Goal: Transaction & Acquisition: Purchase product/service

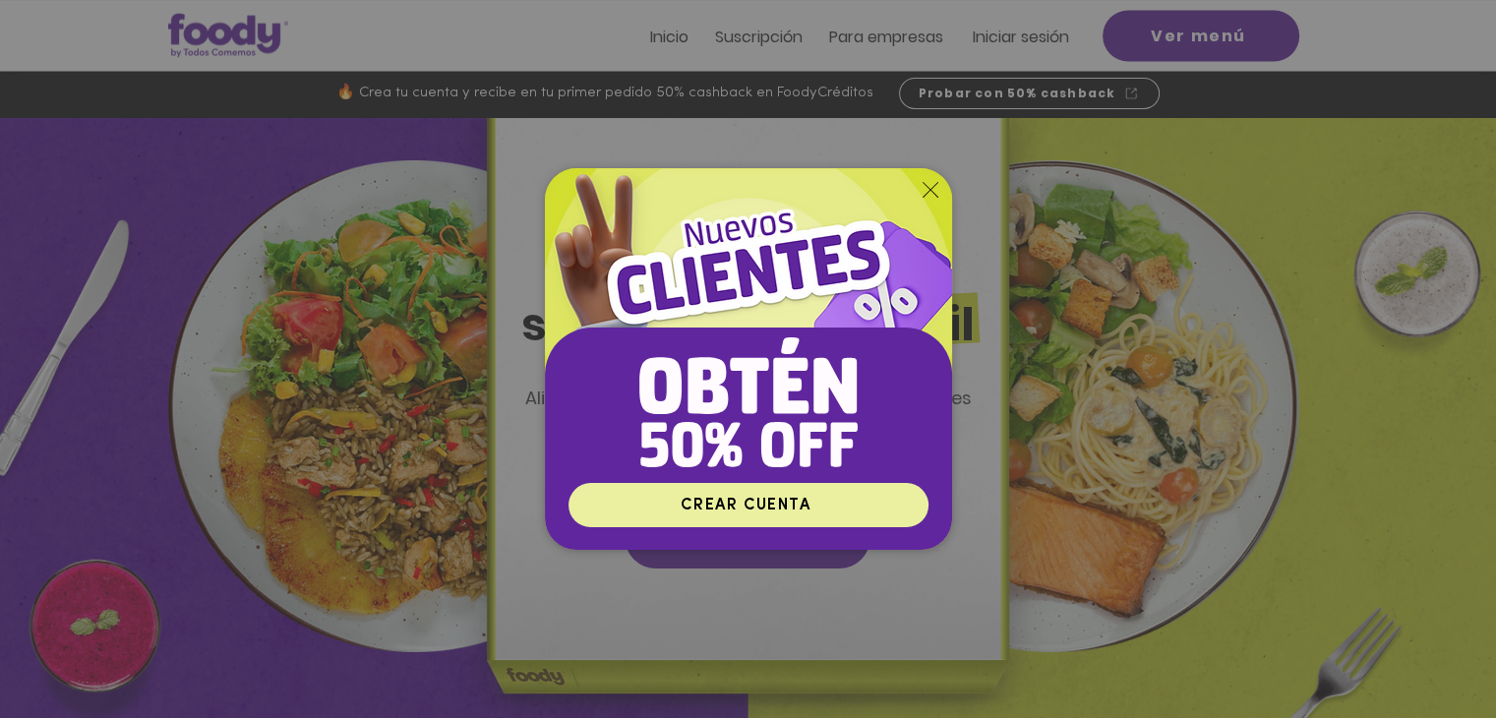
click at [775, 493] on span "CREAR CUENTA" at bounding box center [748, 505] width 354 height 38
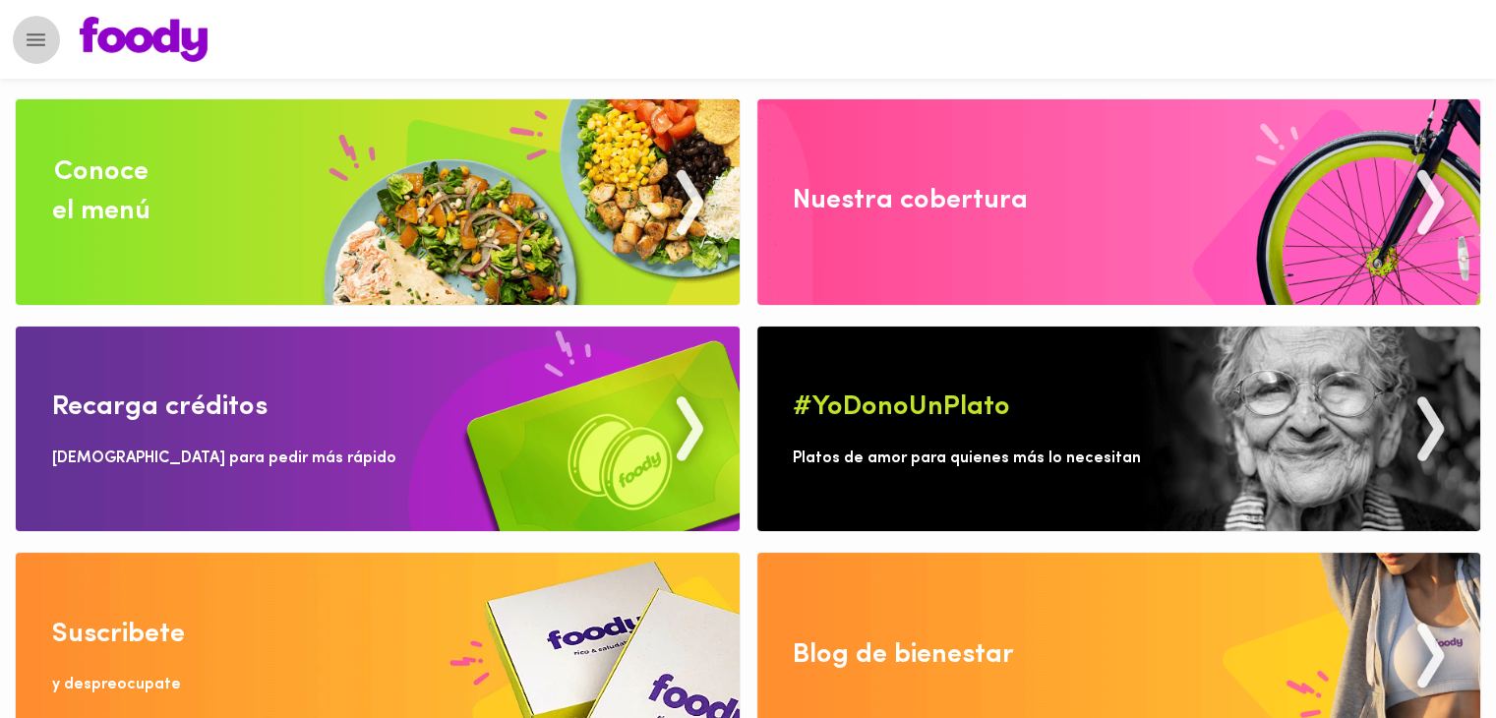
click at [31, 46] on icon "Menu" at bounding box center [36, 40] width 25 height 25
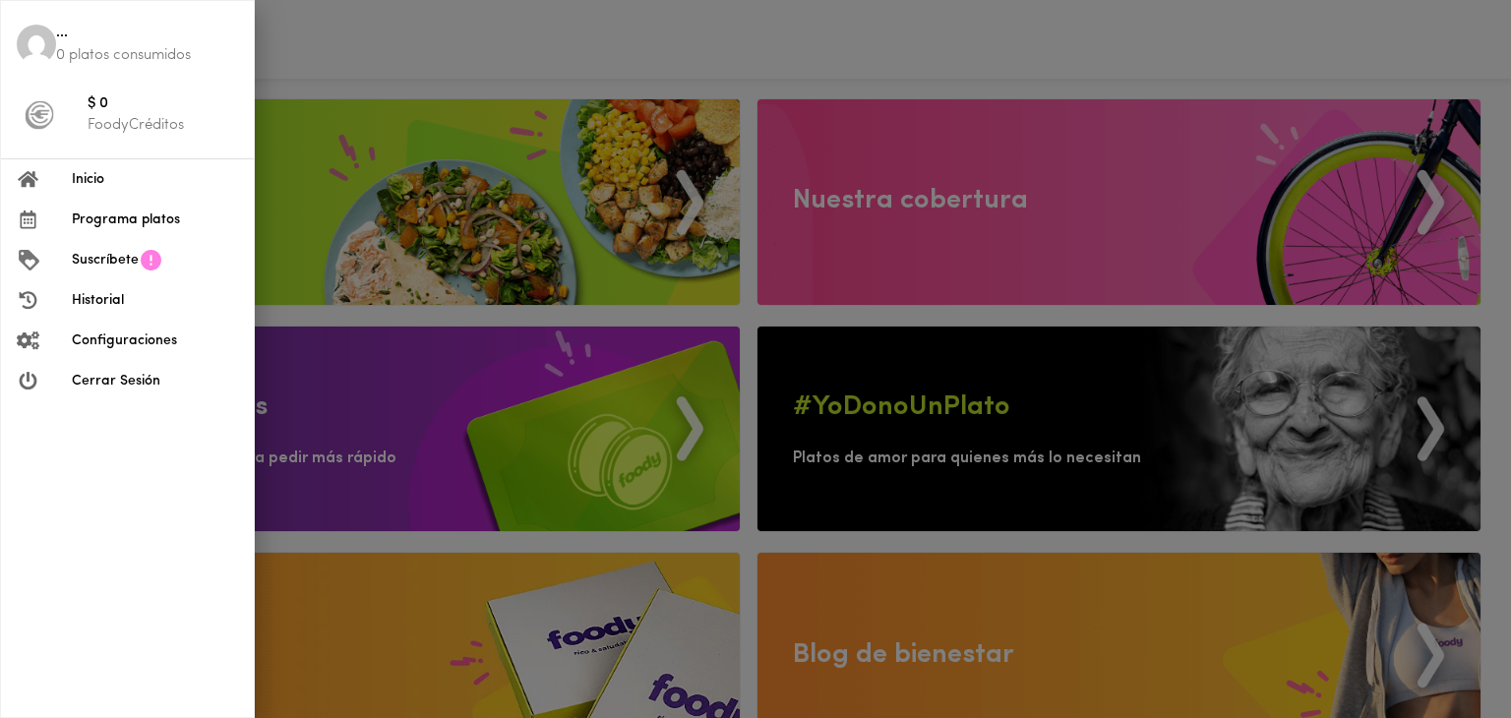
click at [964, 54] on div at bounding box center [755, 359] width 1511 height 718
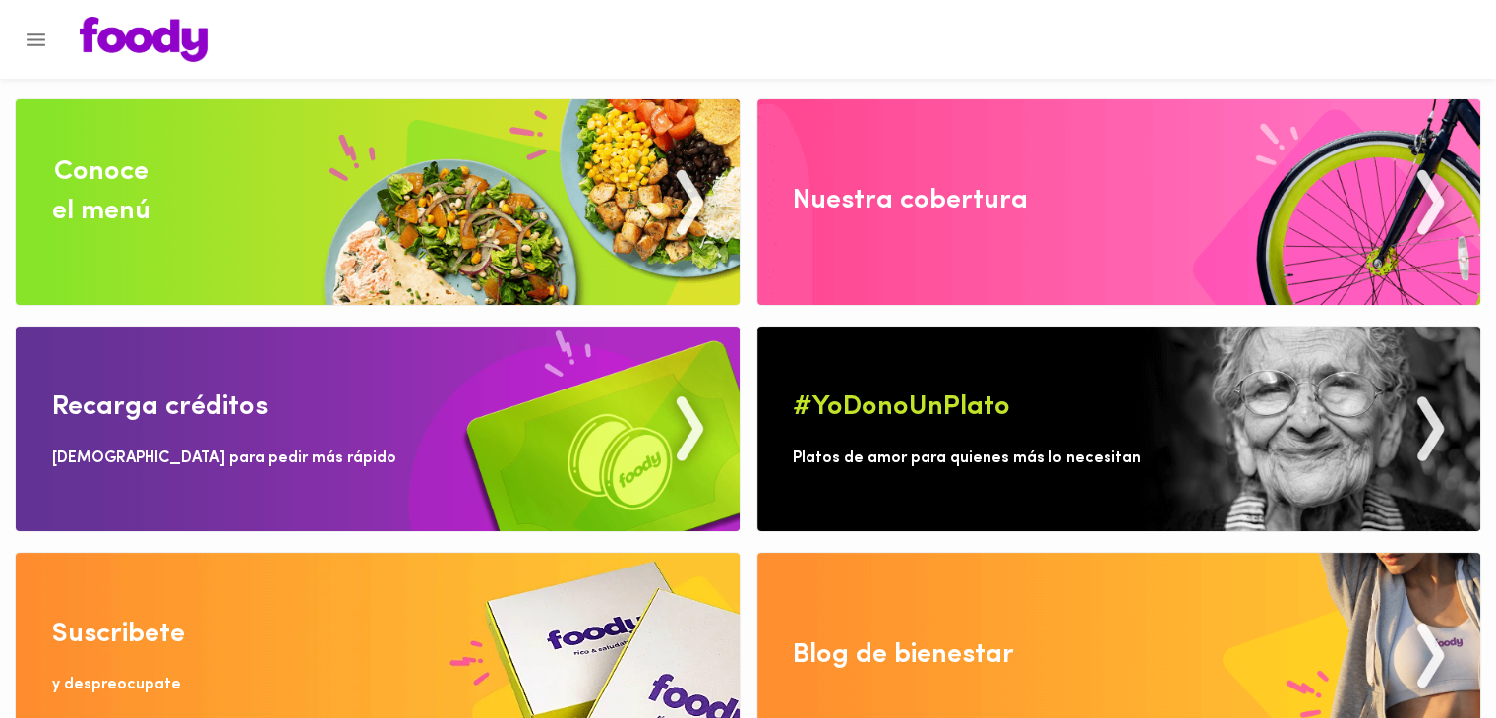
click at [216, 160] on img at bounding box center [378, 202] width 724 height 206
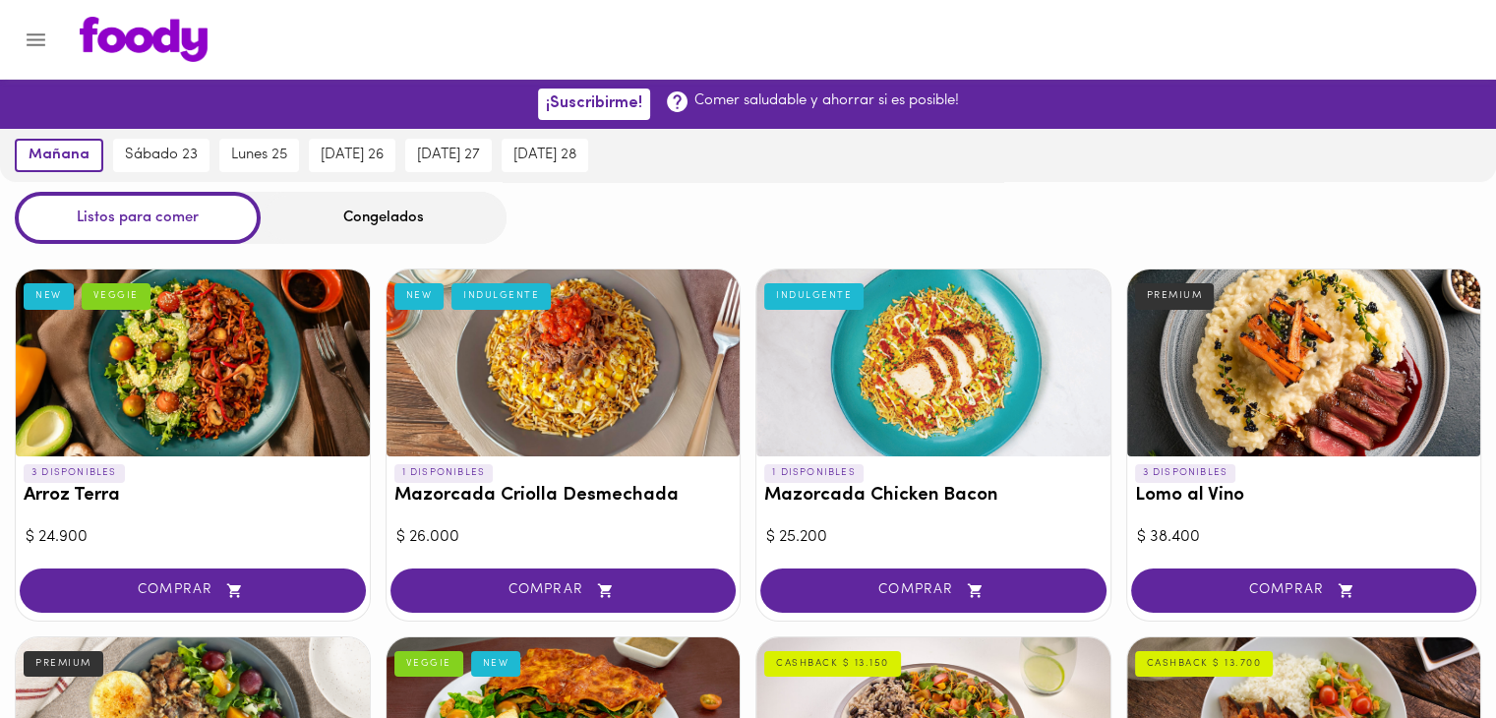
click at [372, 225] on div "Congelados" at bounding box center [384, 218] width 246 height 52
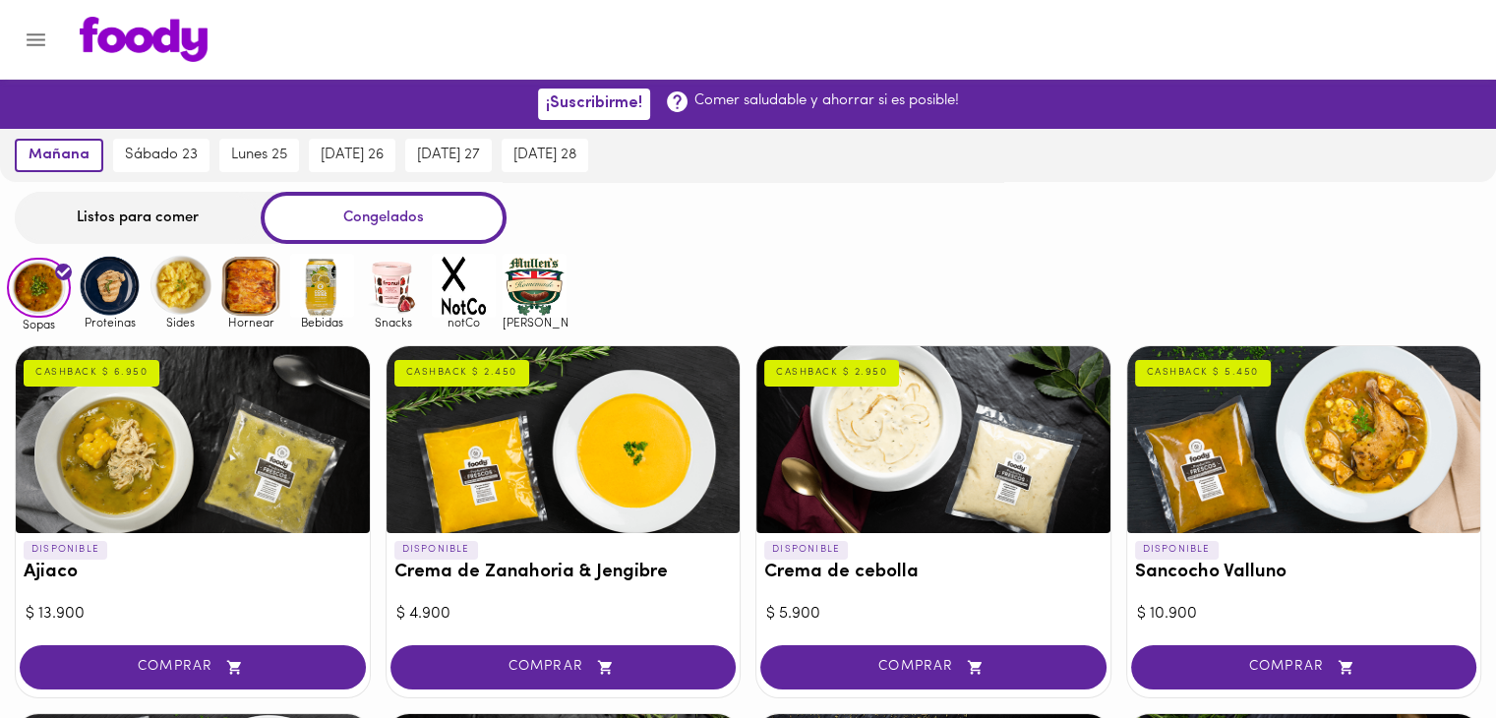
click at [394, 216] on div "Congelados" at bounding box center [384, 218] width 246 height 52
click at [386, 300] on img at bounding box center [393, 286] width 64 height 64
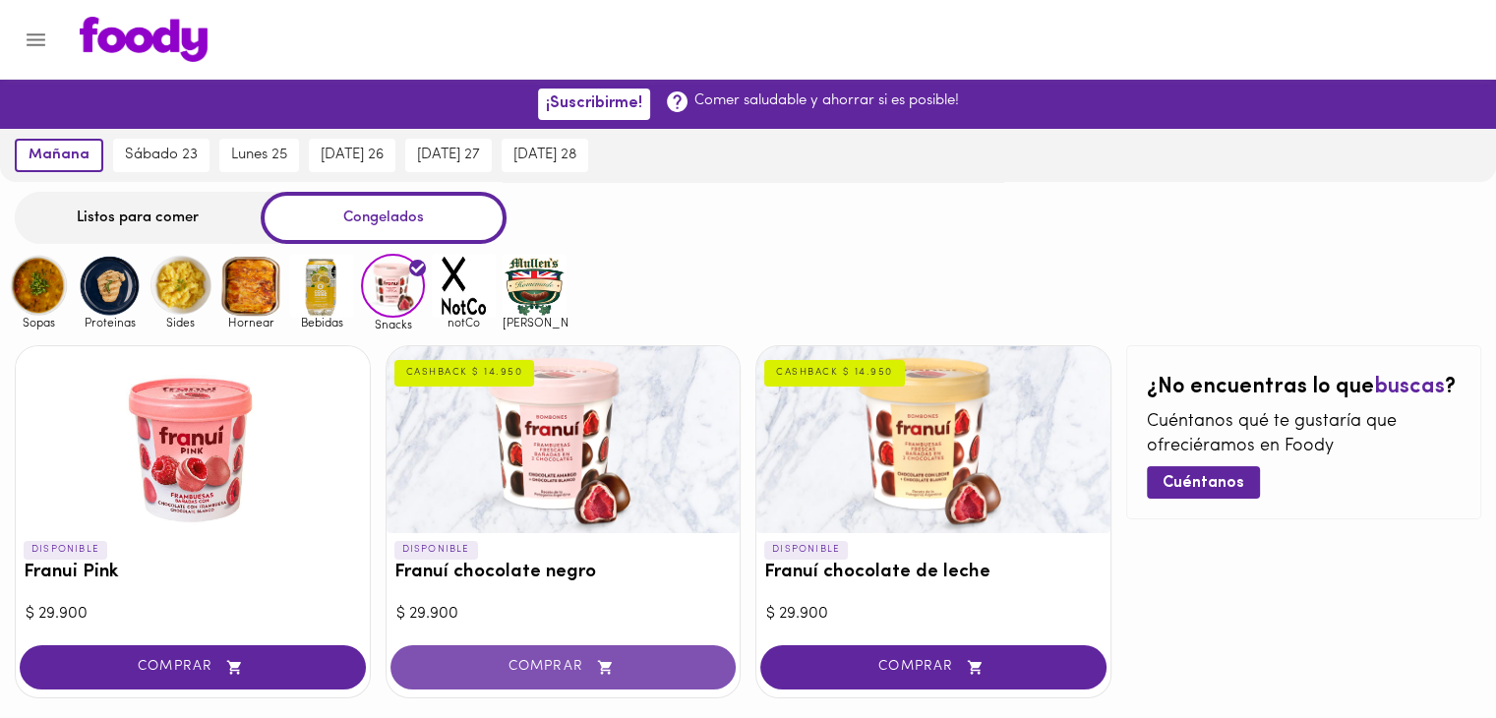
click at [515, 653] on button "COMPRAR" at bounding box center [564, 667] width 346 height 44
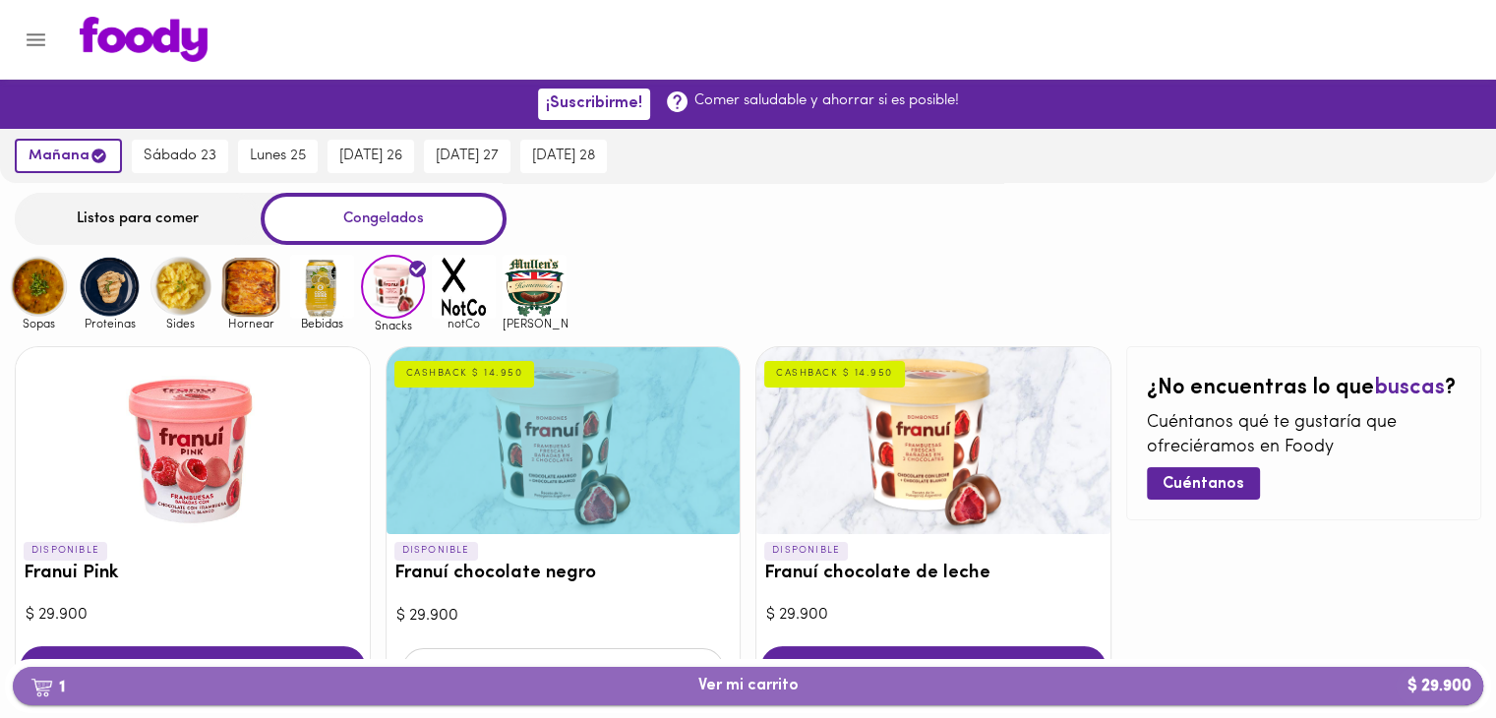
click at [1362, 682] on span "1 Ver mi carrito $ 29.900" at bounding box center [748, 686] width 1439 height 19
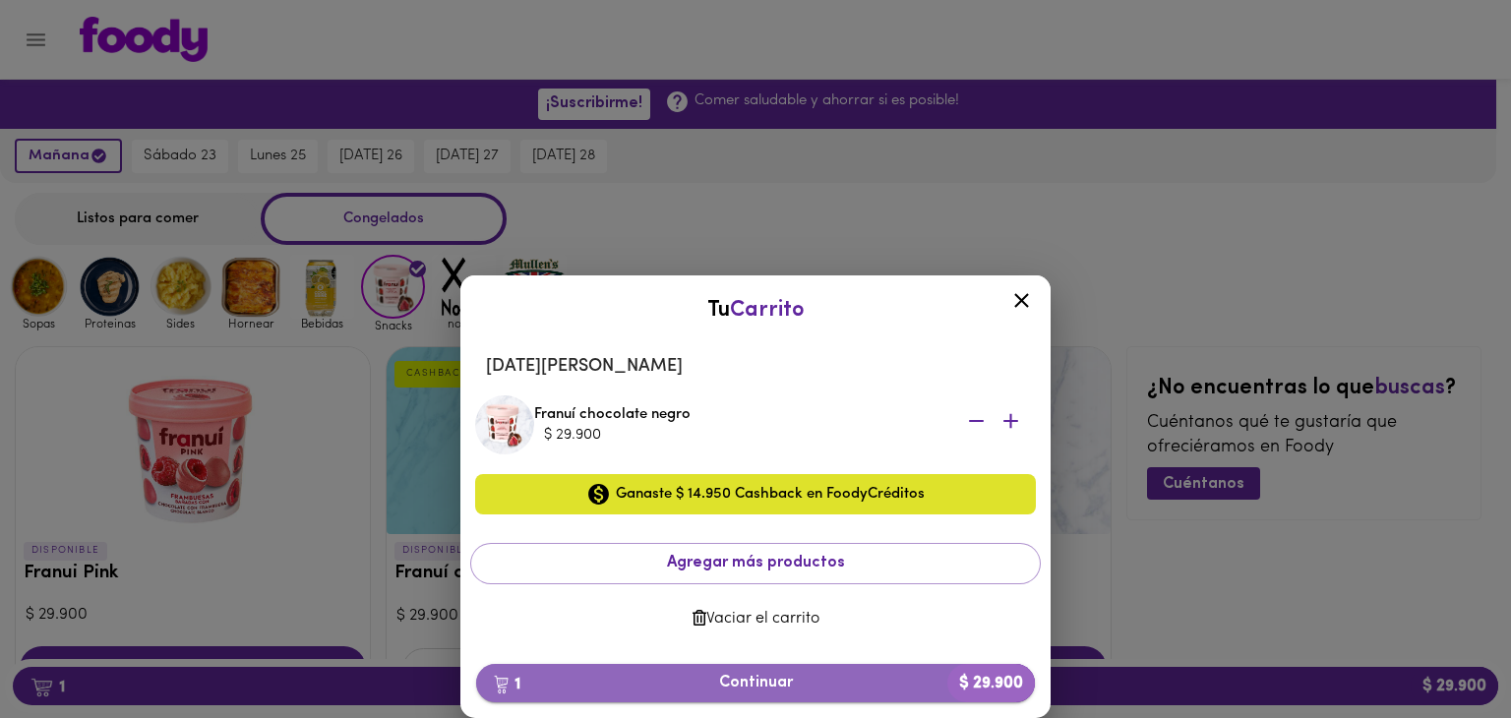
click at [793, 681] on span "1 Continuar $ 29.900" at bounding box center [755, 683] width 527 height 19
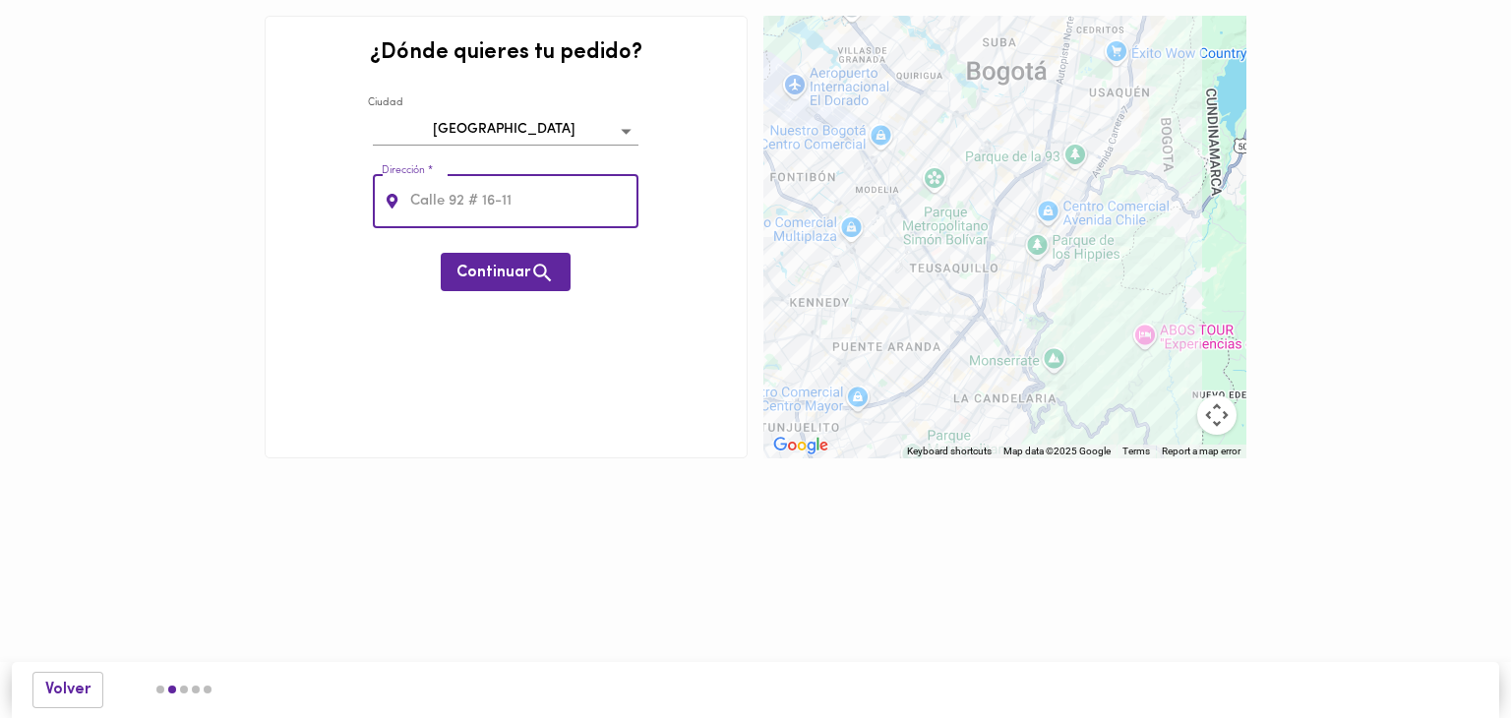
type input "c"
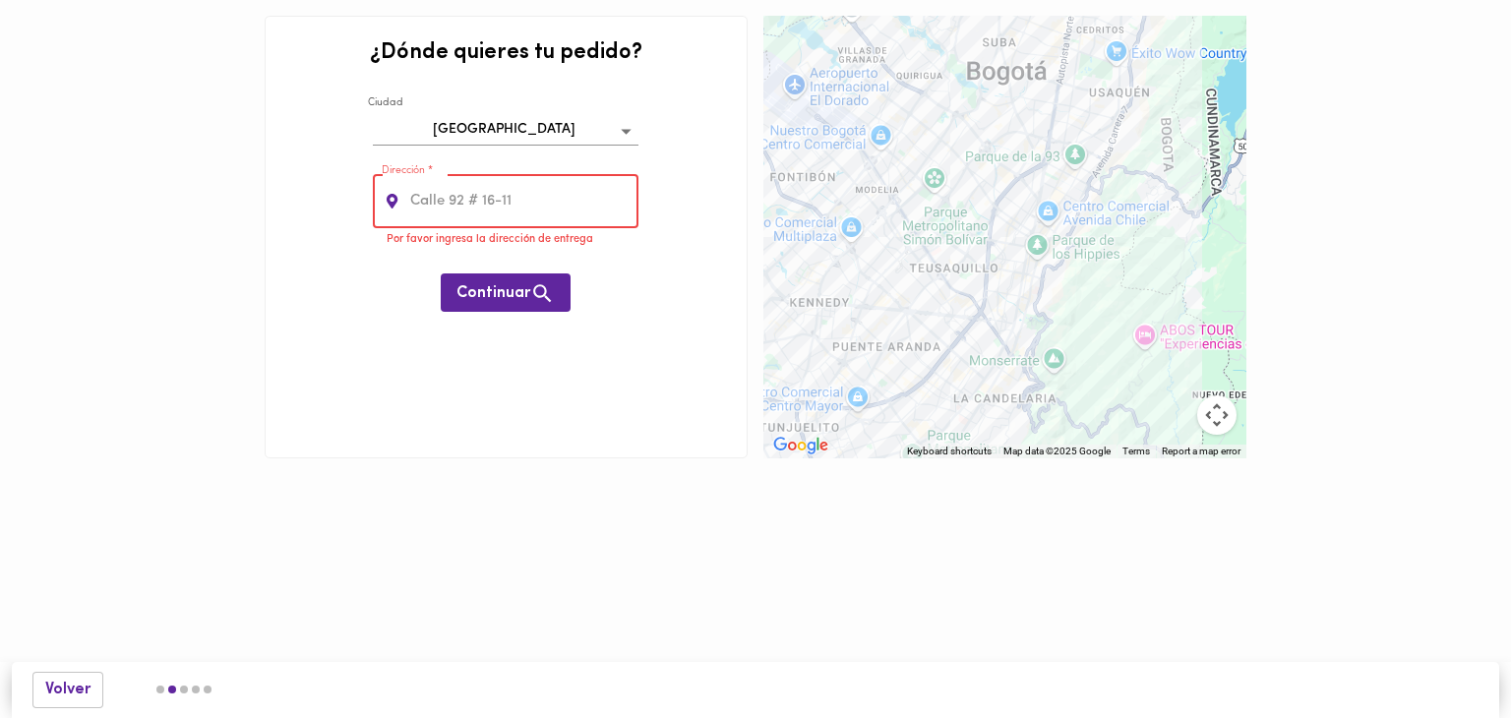
type input "p"
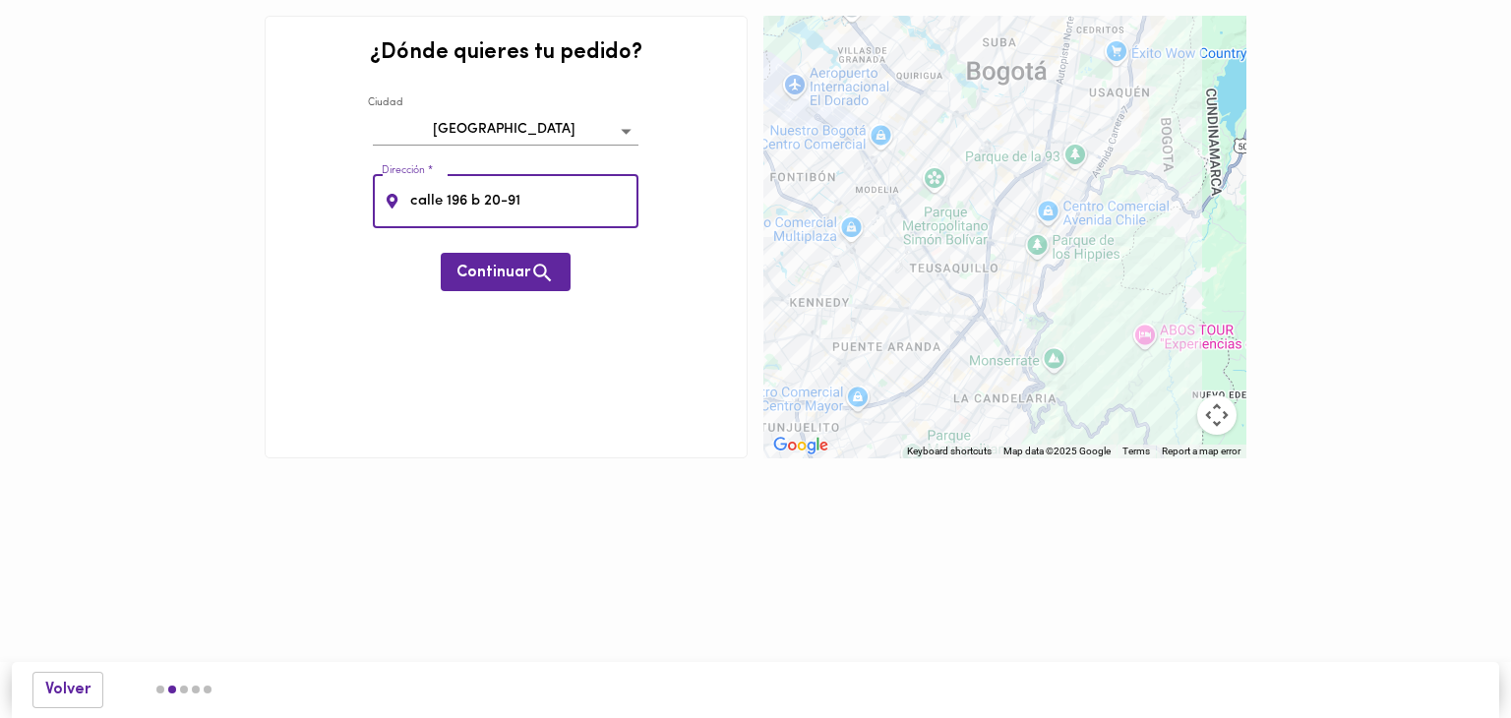
type input "calle 196 b 20-91"
click at [493, 325] on div "¿Dónde quieres tu pedido? Ciudad Bogotá bogota Dirección * calle 196 b 20-91 Di…" at bounding box center [506, 237] width 483 height 443
click at [488, 271] on span "Continuar" at bounding box center [505, 273] width 98 height 25
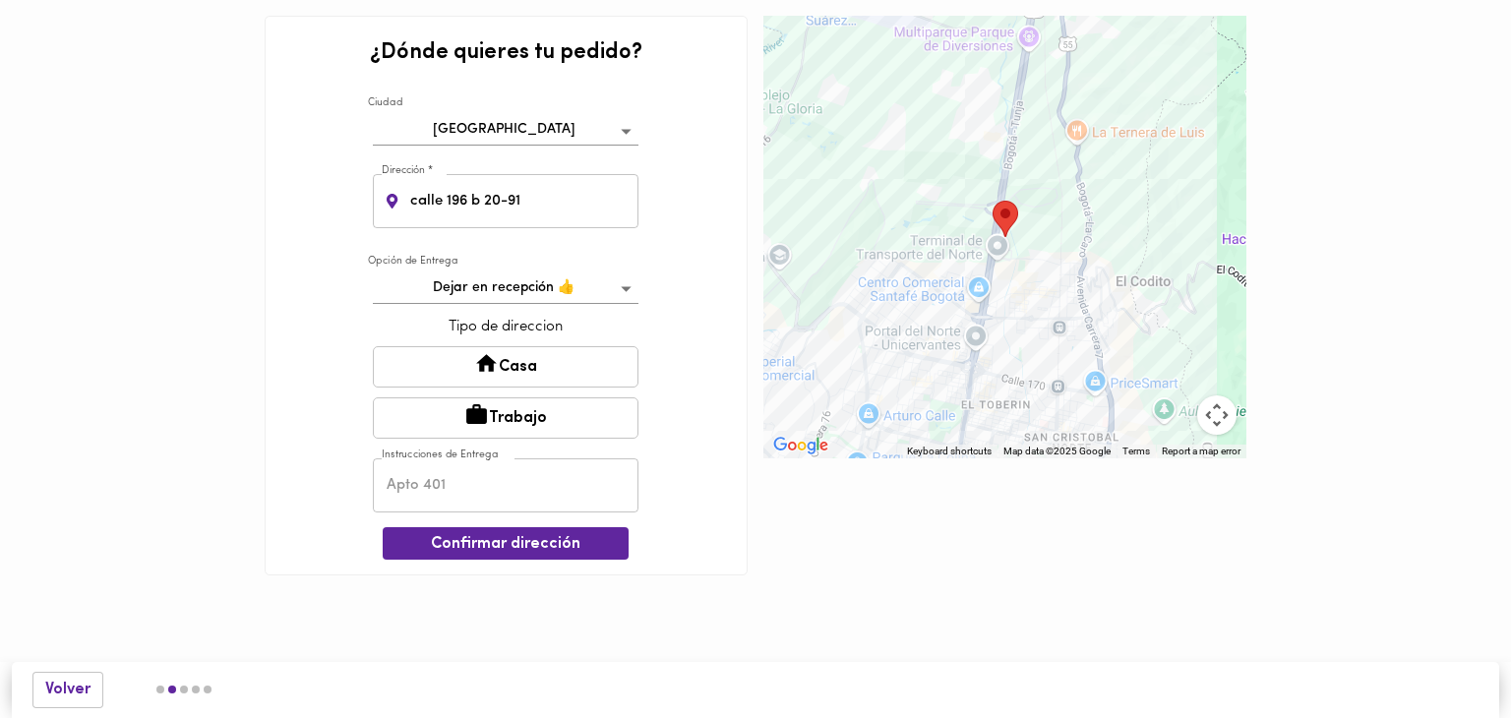
click at [564, 367] on button "Casa" at bounding box center [506, 366] width 266 height 41
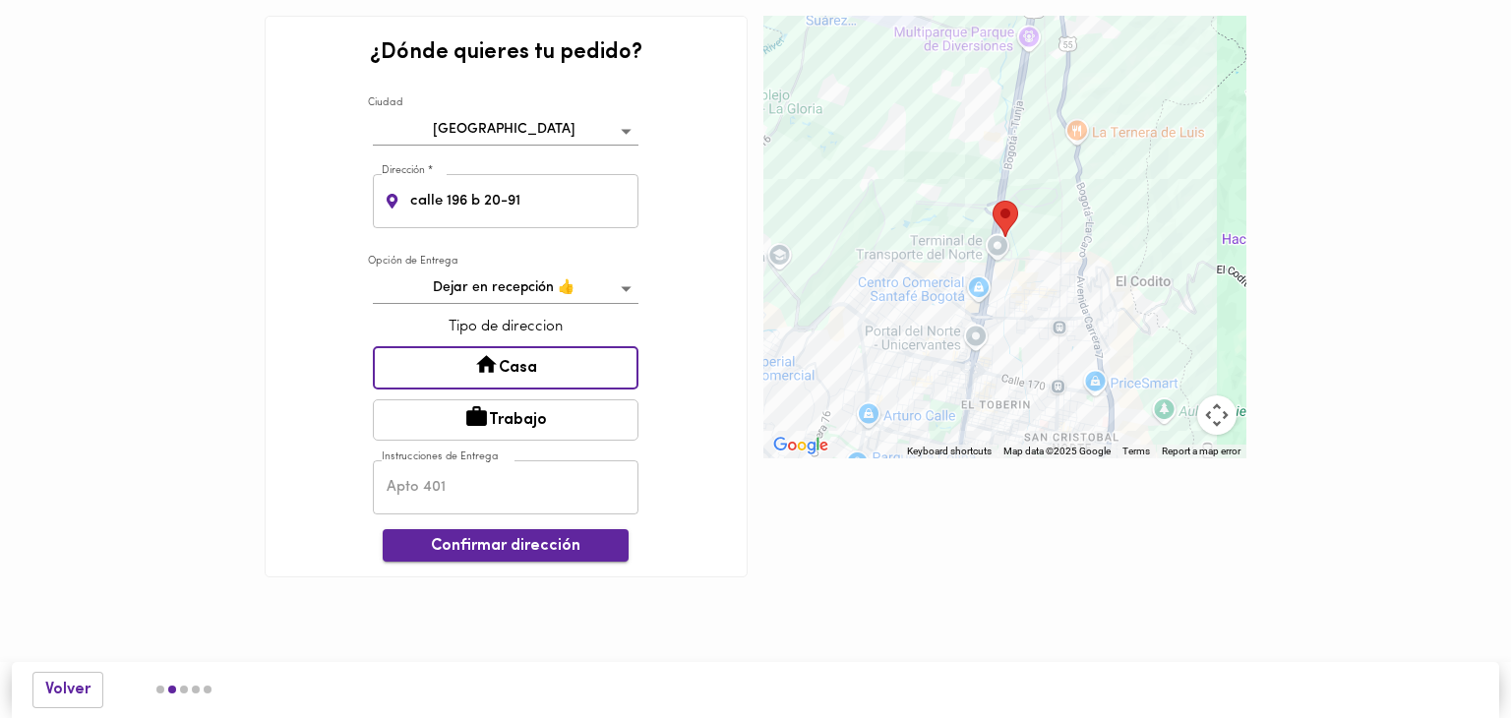
click at [535, 545] on span "Confirmar dirección" at bounding box center [505, 546] width 214 height 19
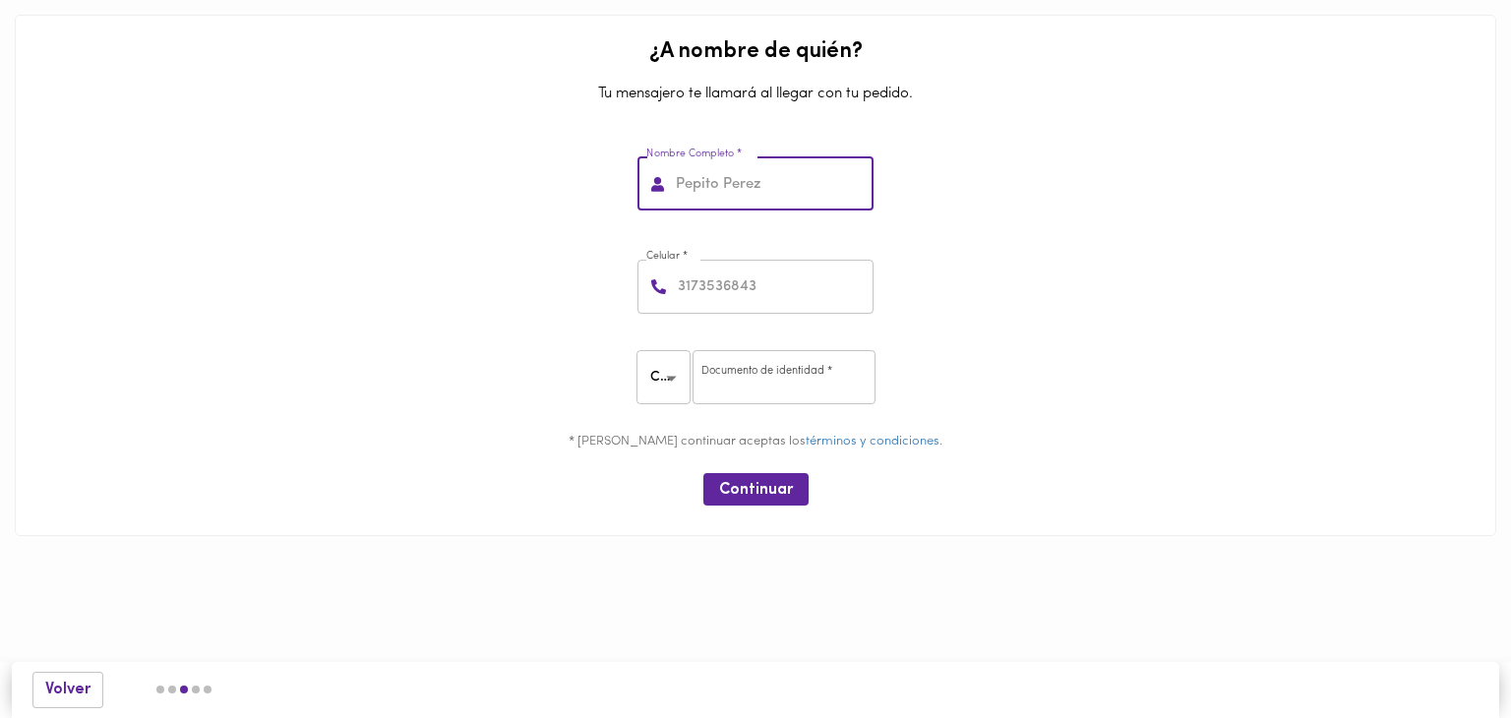
click at [729, 174] on input "text" at bounding box center [773, 184] width 202 height 54
type input "virginia salinas"
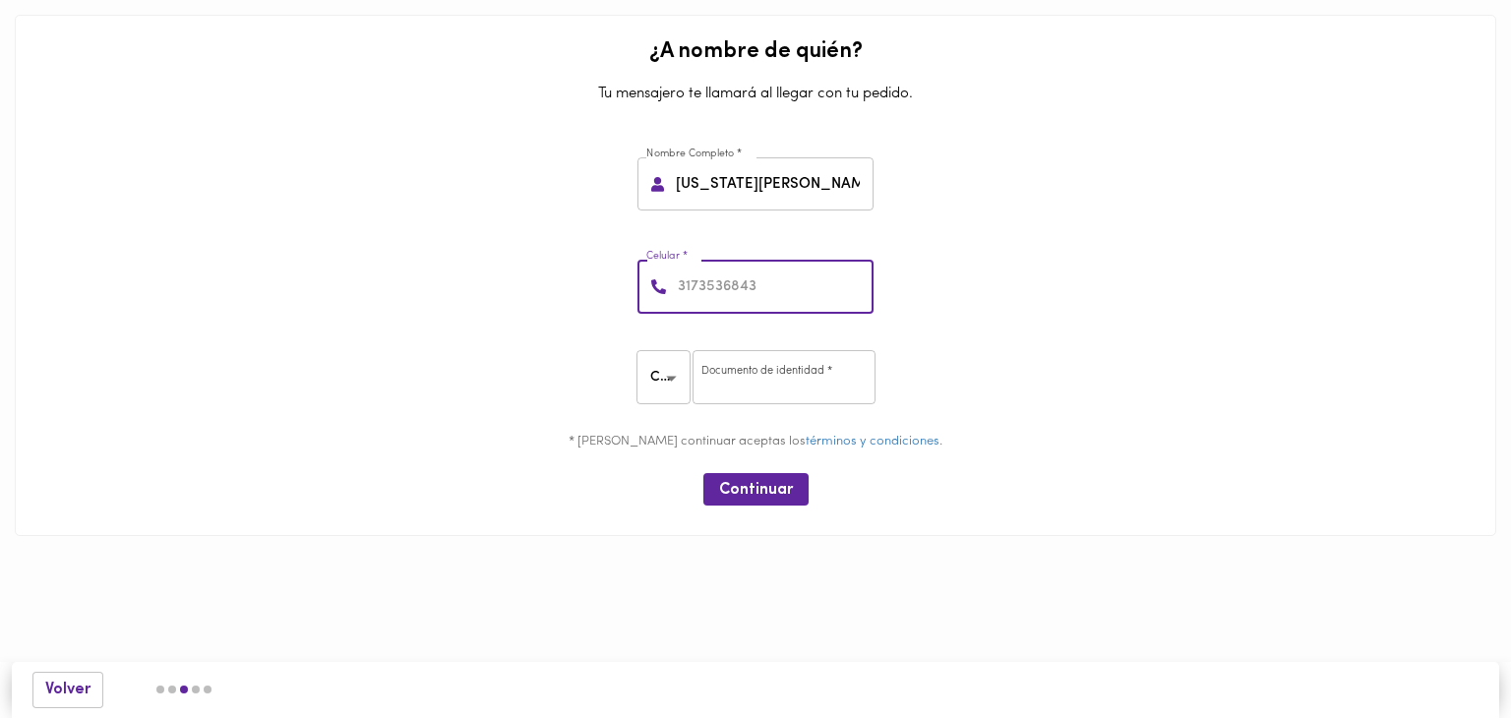
click at [746, 298] on input "number" at bounding box center [774, 287] width 200 height 54
type input "3107154324"
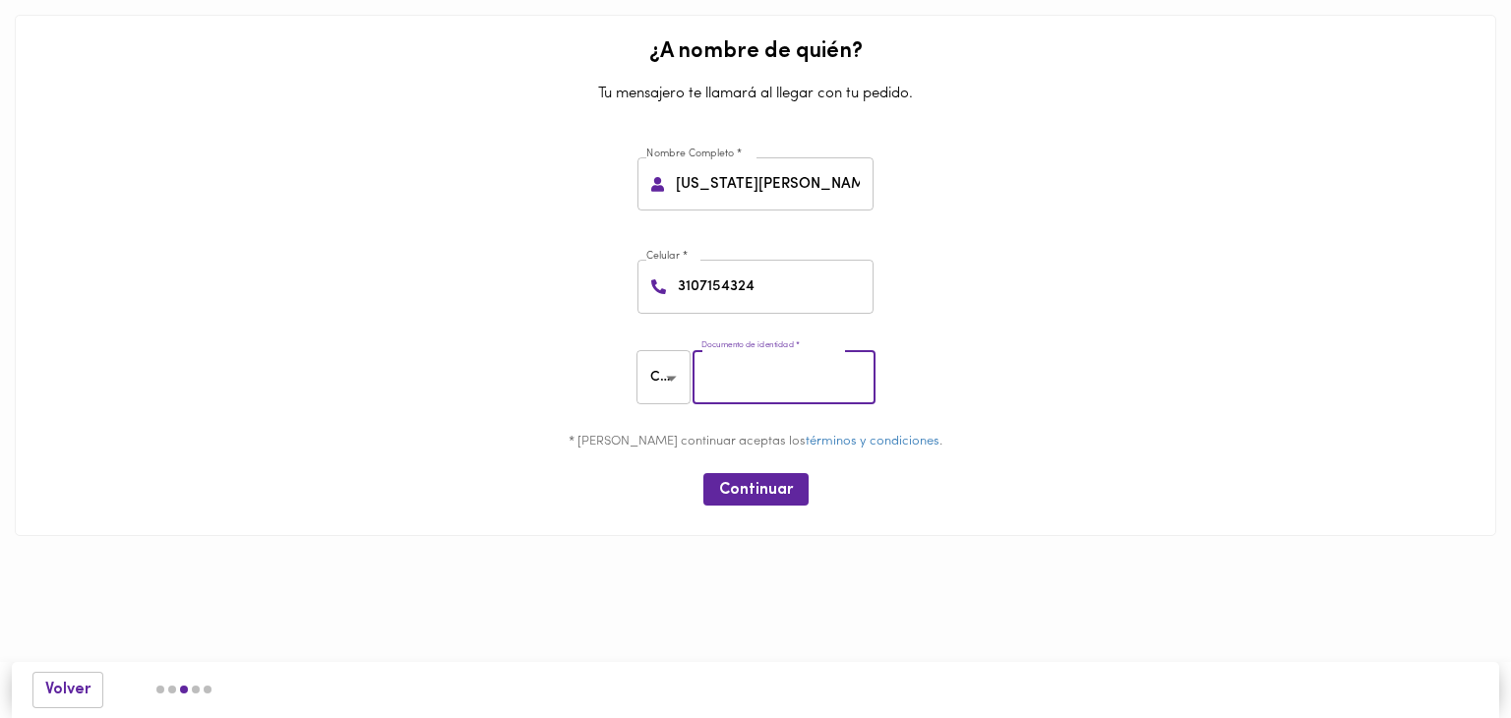
click at [749, 372] on input "number" at bounding box center [783, 377] width 183 height 54
type input "38644945"
click at [768, 487] on span "Continuar" at bounding box center [756, 490] width 74 height 19
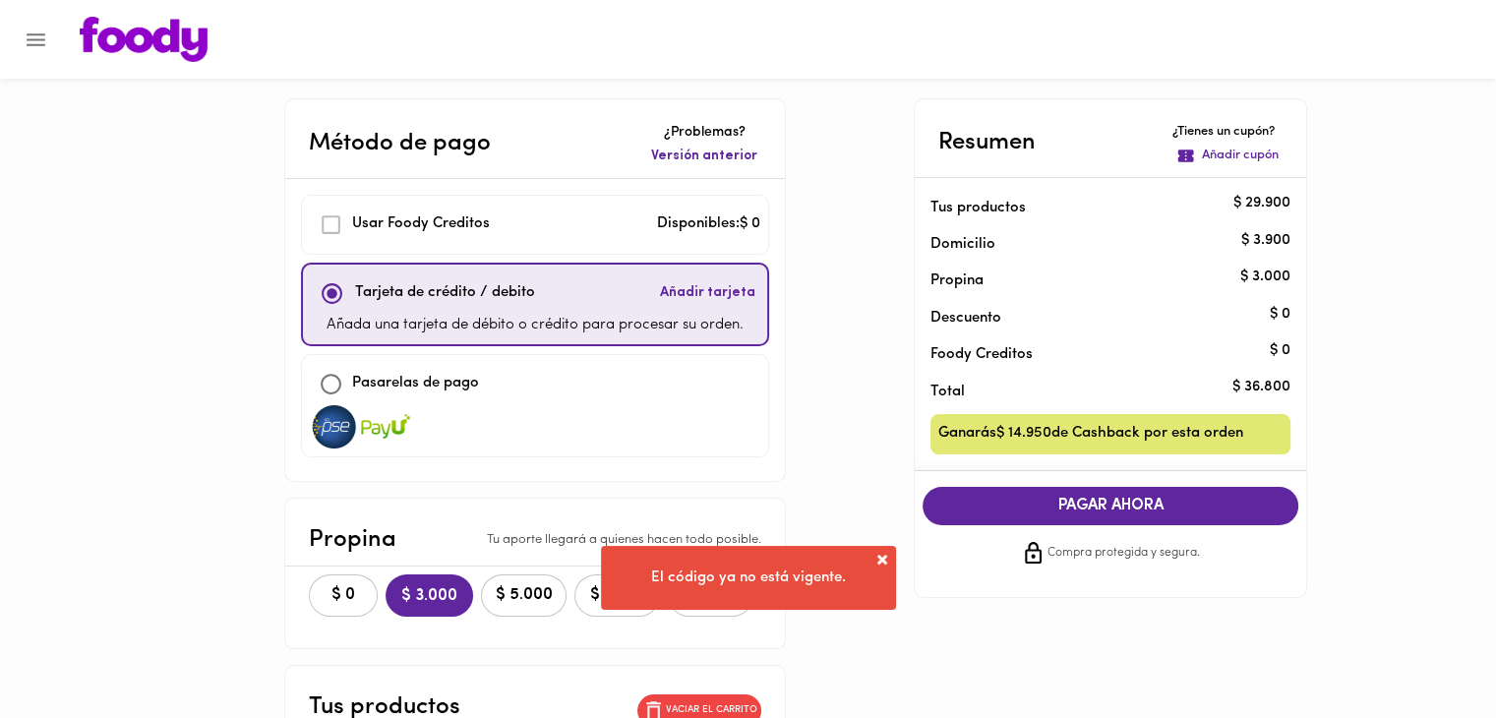
click at [328, 420] on img at bounding box center [334, 426] width 49 height 43
checkbox input "false"
checkbox input "true"
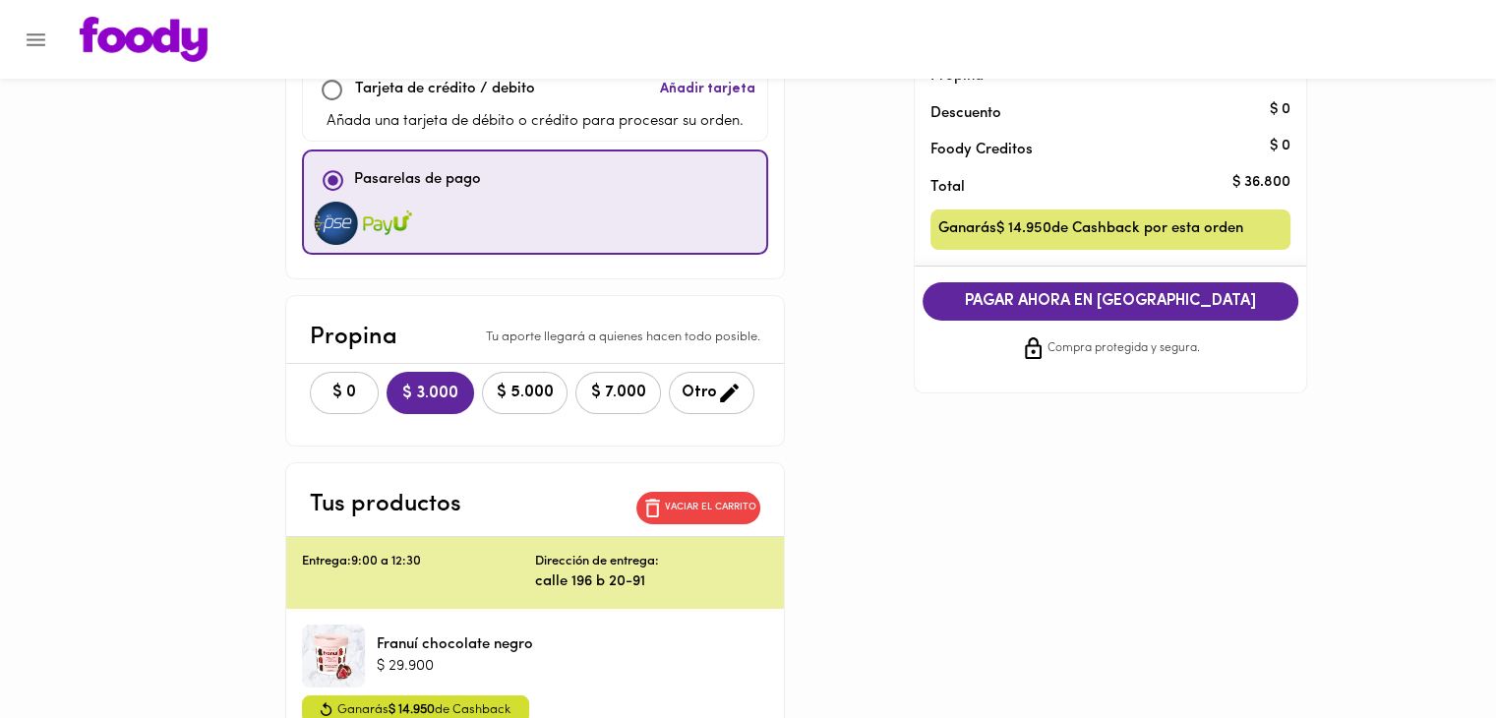
scroll to position [272, 0]
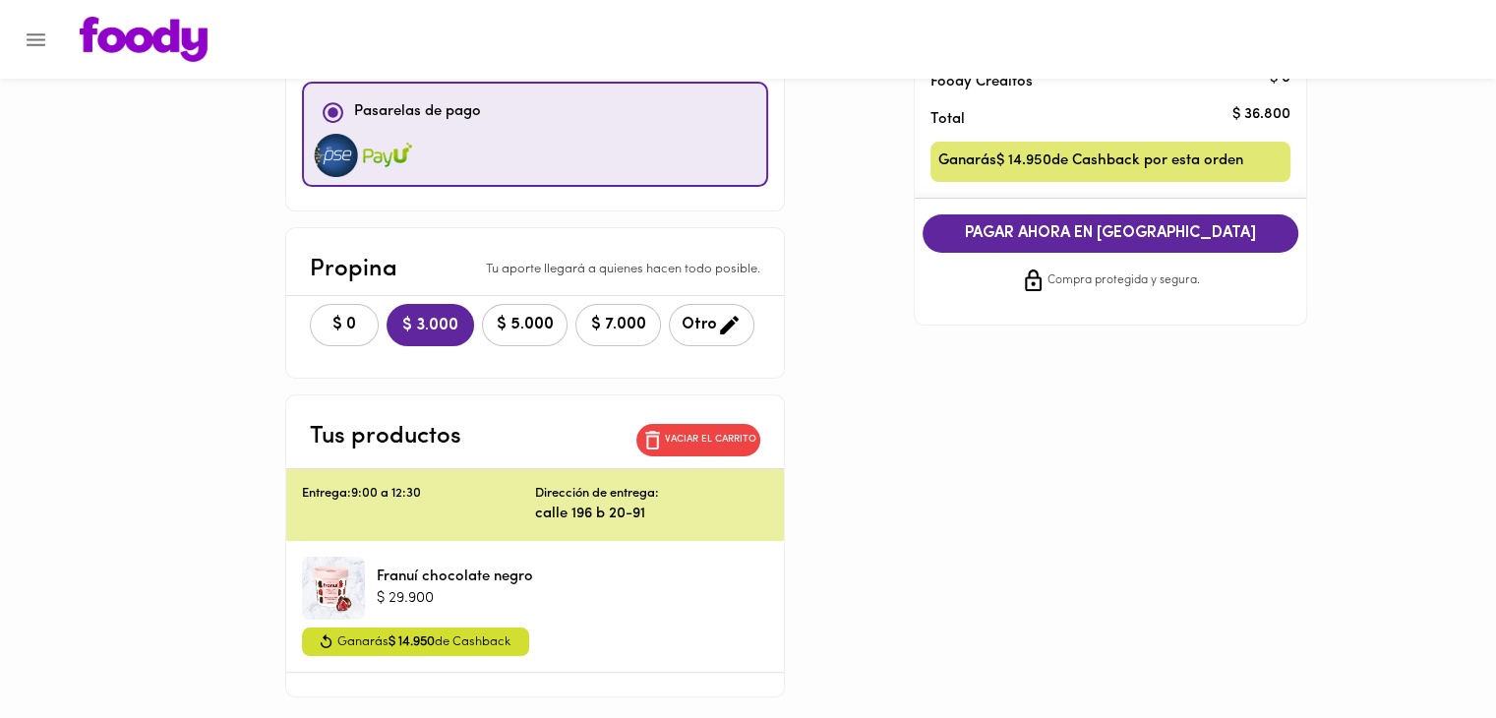
click at [350, 331] on button "$ 0" at bounding box center [344, 325] width 69 height 42
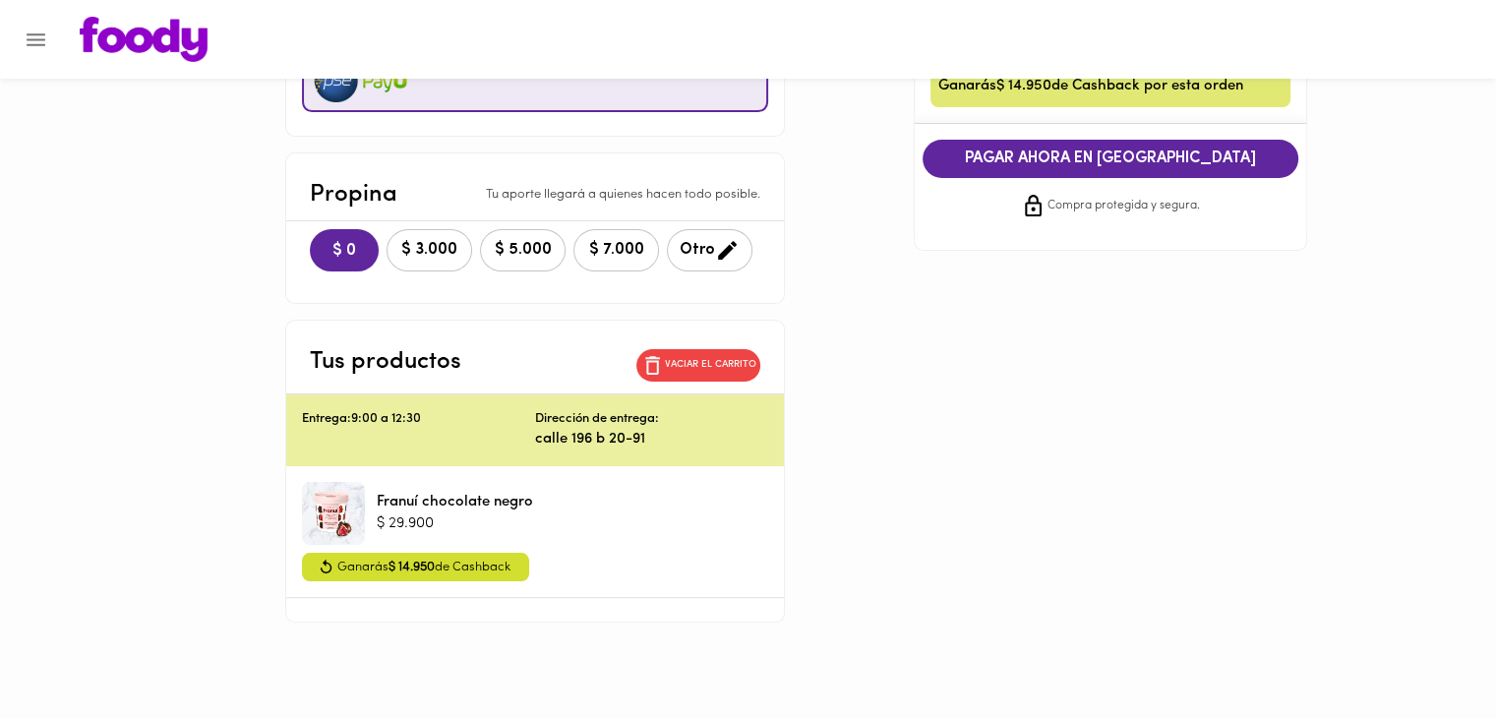
scroll to position [366, 0]
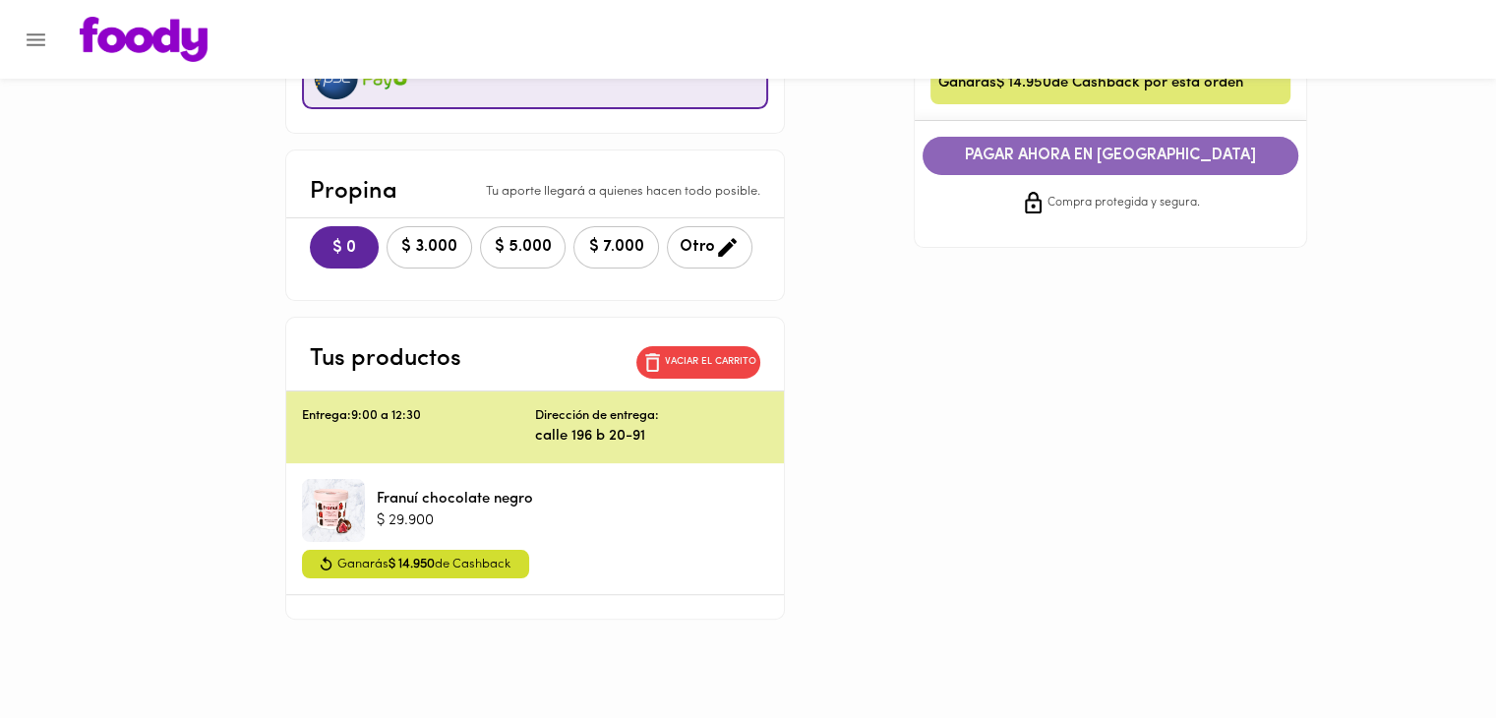
click at [1188, 147] on span "PAGAR AHORA EN PASARELA" at bounding box center [1110, 156] width 336 height 19
